Goal: Navigation & Orientation: Find specific page/section

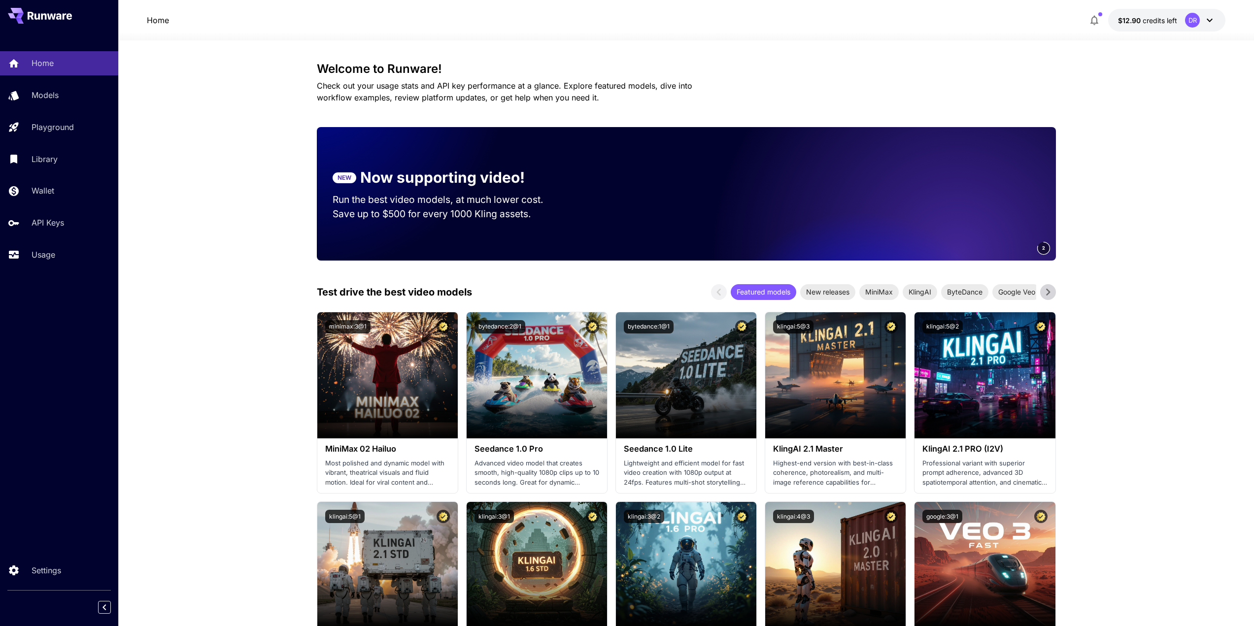
click at [1042, 248] on span "2" at bounding box center [1043, 247] width 3 height 7
click at [1042, 248] on span "1" at bounding box center [1043, 247] width 3 height 7
